Goal: Download file/media

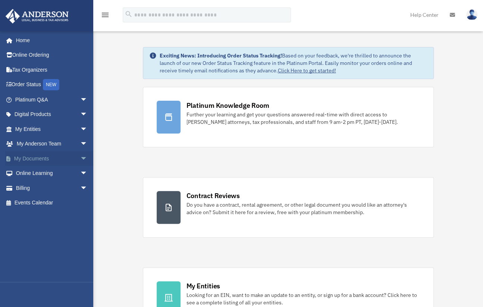
click at [80, 158] on span "arrow_drop_down" at bounding box center [87, 158] width 15 height 15
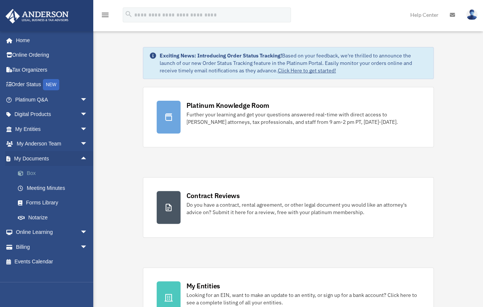
click at [37, 173] on link "Box" at bounding box center [54, 173] width 88 height 15
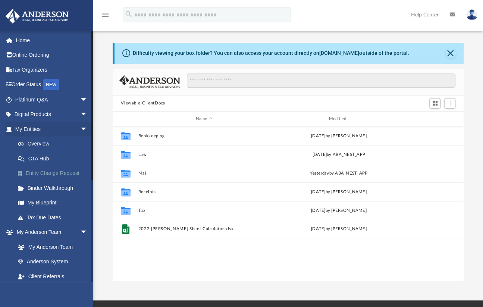
scroll to position [164, 345]
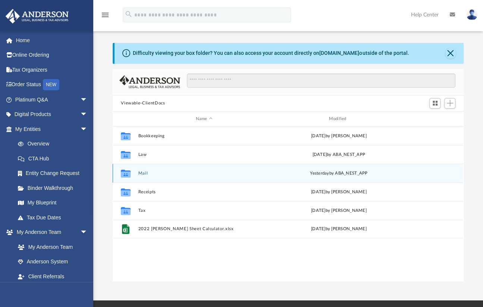
click at [142, 174] on button "Mail" at bounding box center [205, 173] width 132 height 5
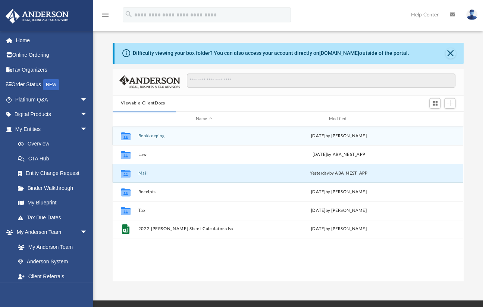
scroll to position [6, 6]
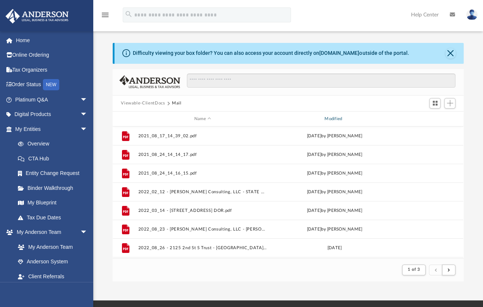
click at [337, 118] on div "Modified" at bounding box center [334, 119] width 129 height 7
click at [336, 119] on div "Modified" at bounding box center [334, 119] width 129 height 7
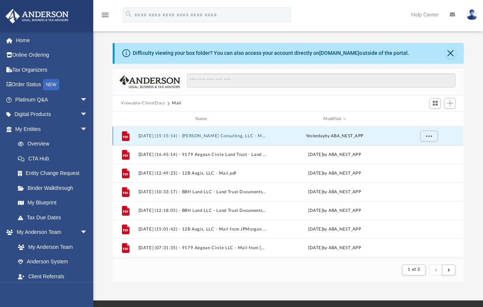
click at [243, 135] on button "2025.09.23 (15:15:14) - J.Quinn Consulting, LLC - Mail.pdf" at bounding box center [203, 136] width 129 height 5
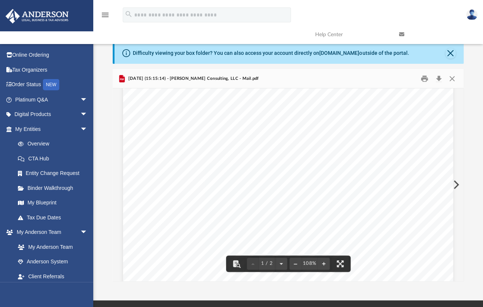
scroll to position [0, 0]
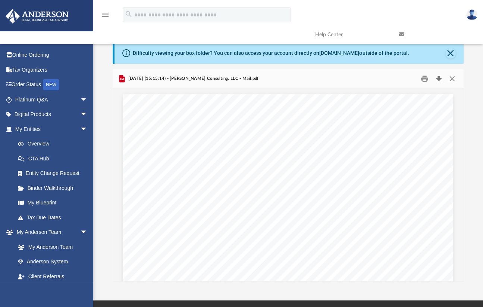
click at [439, 78] on button "Download" at bounding box center [438, 79] width 13 height 12
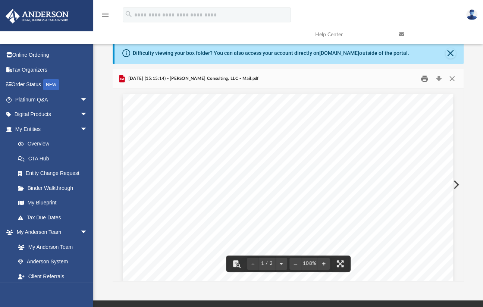
click at [424, 79] on button "Print" at bounding box center [424, 79] width 15 height 12
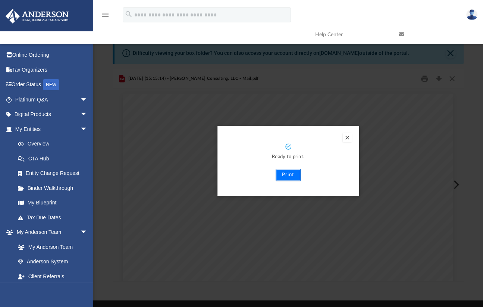
click at [289, 174] on button "Print" at bounding box center [288, 175] width 25 height 12
